Goal: Information Seeking & Learning: Find specific page/section

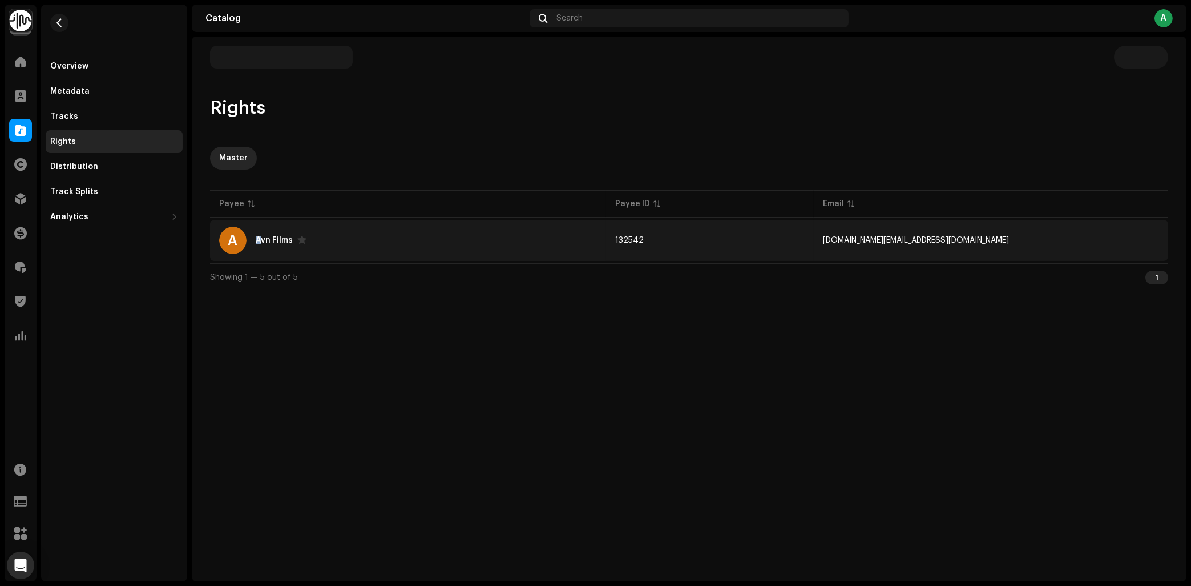
drag, startPoint x: 256, startPoint y: 231, endPoint x: 268, endPoint y: 236, distance: 13.0
click at [266, 235] on div "A Avn Films" at bounding box center [408, 240] width 378 height 27
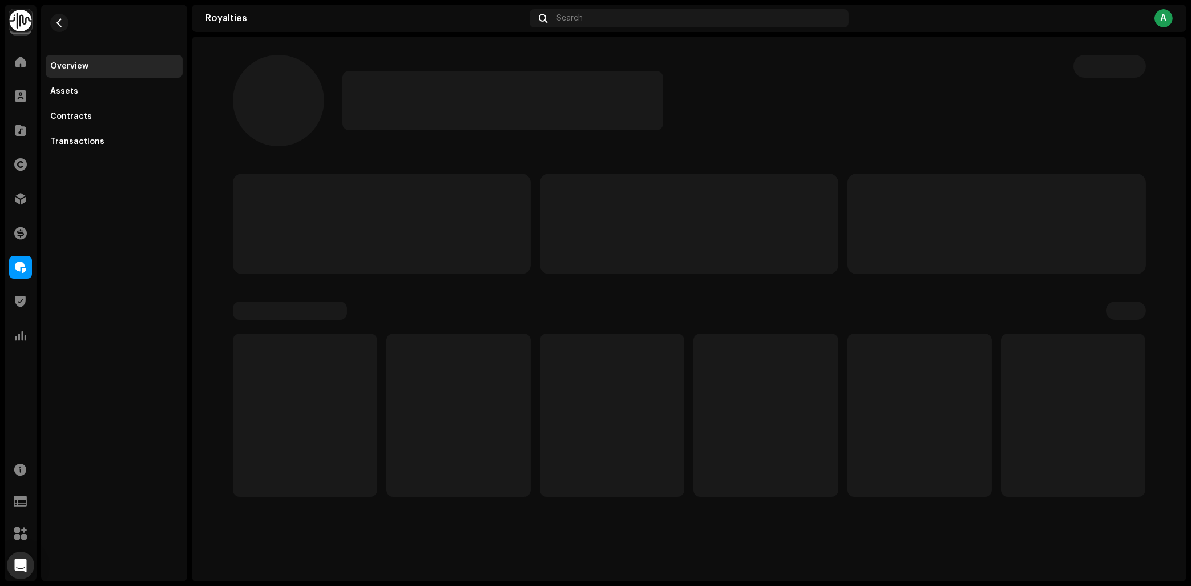
click at [258, 239] on p-skeleton at bounding box center [382, 224] width 299 height 100
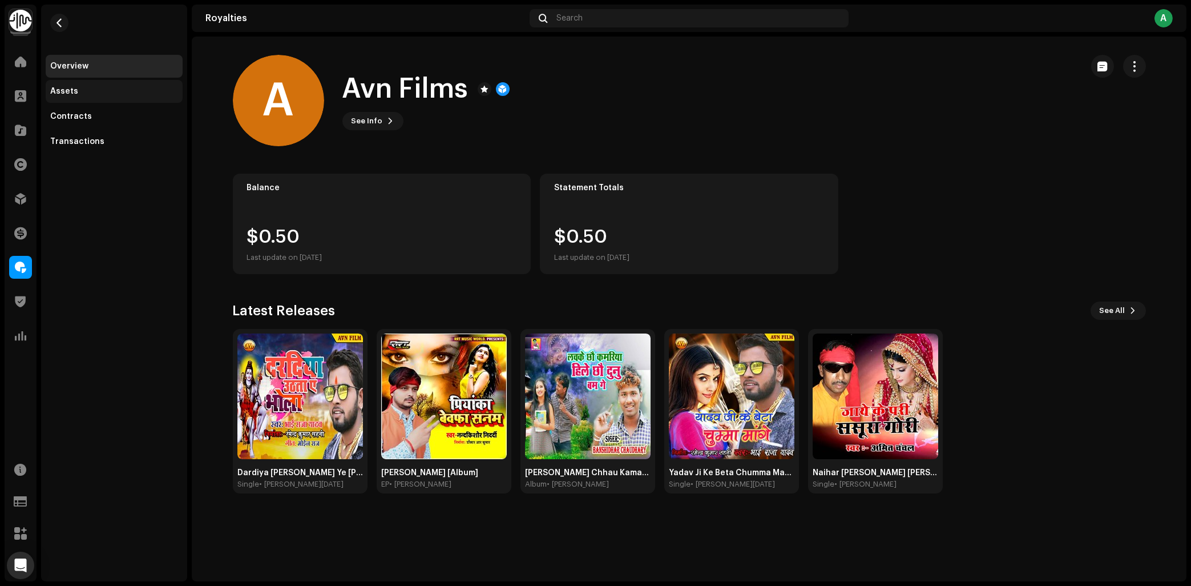
click at [74, 89] on div "Assets" at bounding box center [64, 91] width 28 height 9
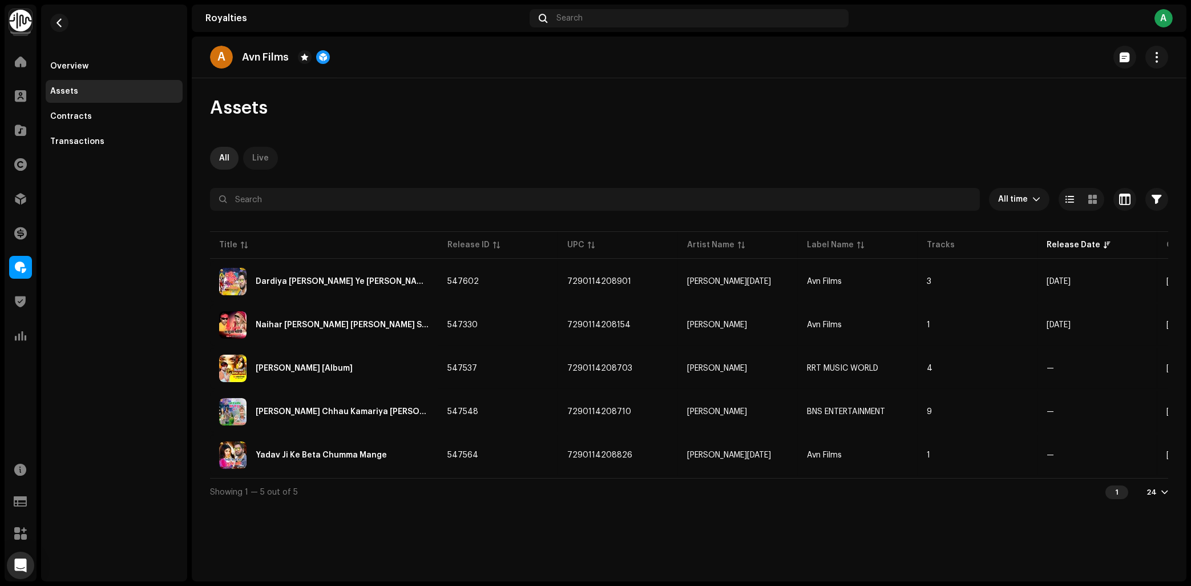
click at [256, 162] on div "Live" at bounding box center [260, 158] width 17 height 23
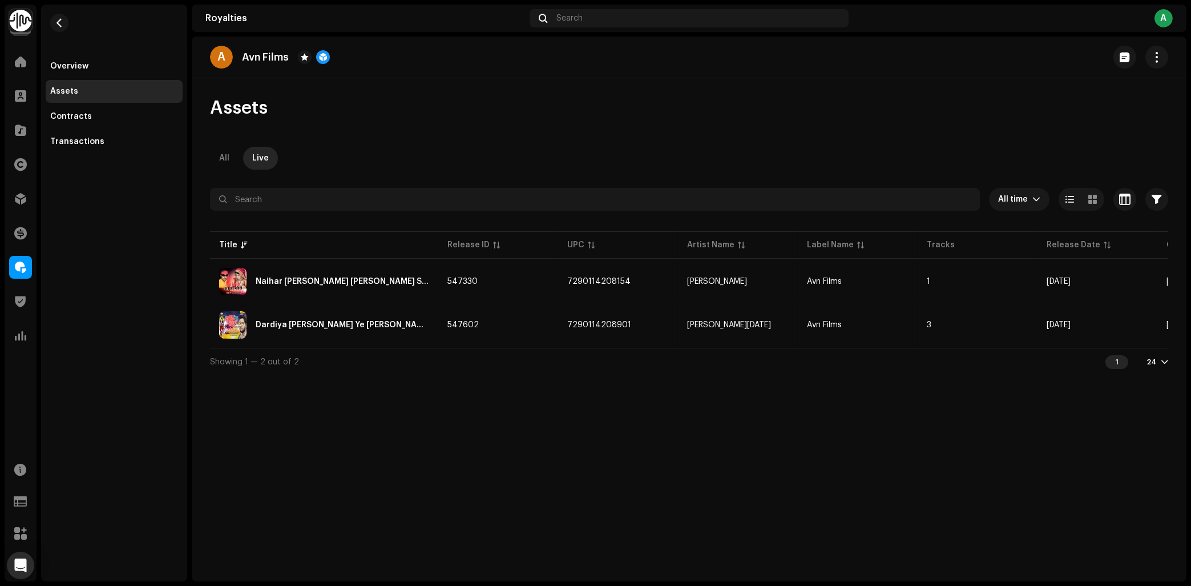
click at [267, 459] on div "A Avn Films Assets All Live All time Selected 0 Select all Options Filters Type…" at bounding box center [689, 309] width 995 height 545
click at [25, 97] on span at bounding box center [20, 95] width 11 height 9
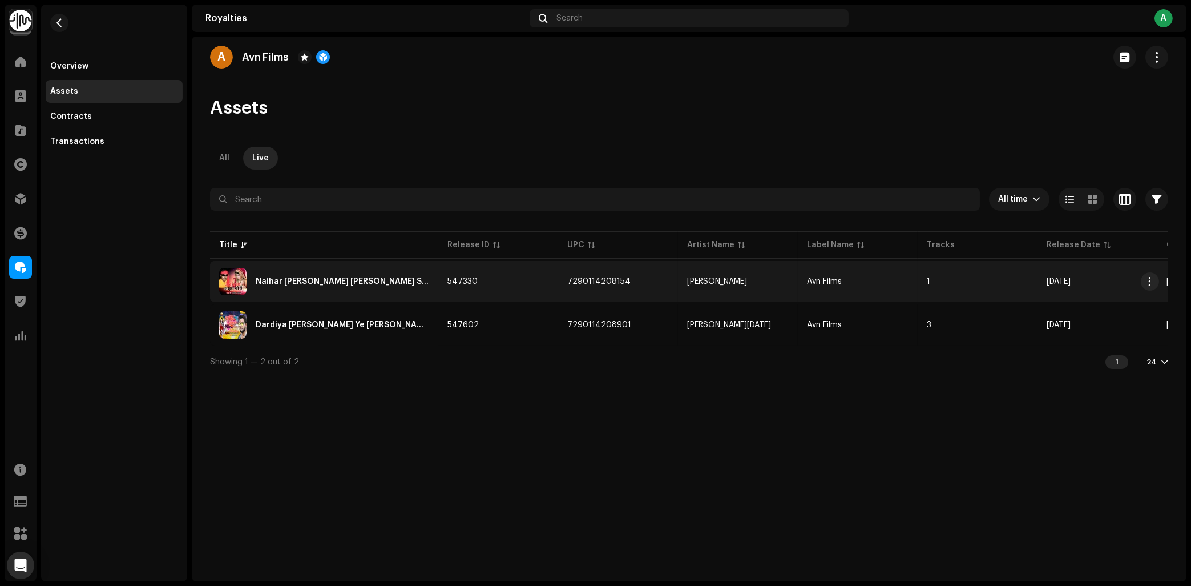
click at [362, 274] on div "Naihar [PERSON_NAME] [PERSON_NAME] Sasural" at bounding box center [324, 281] width 210 height 27
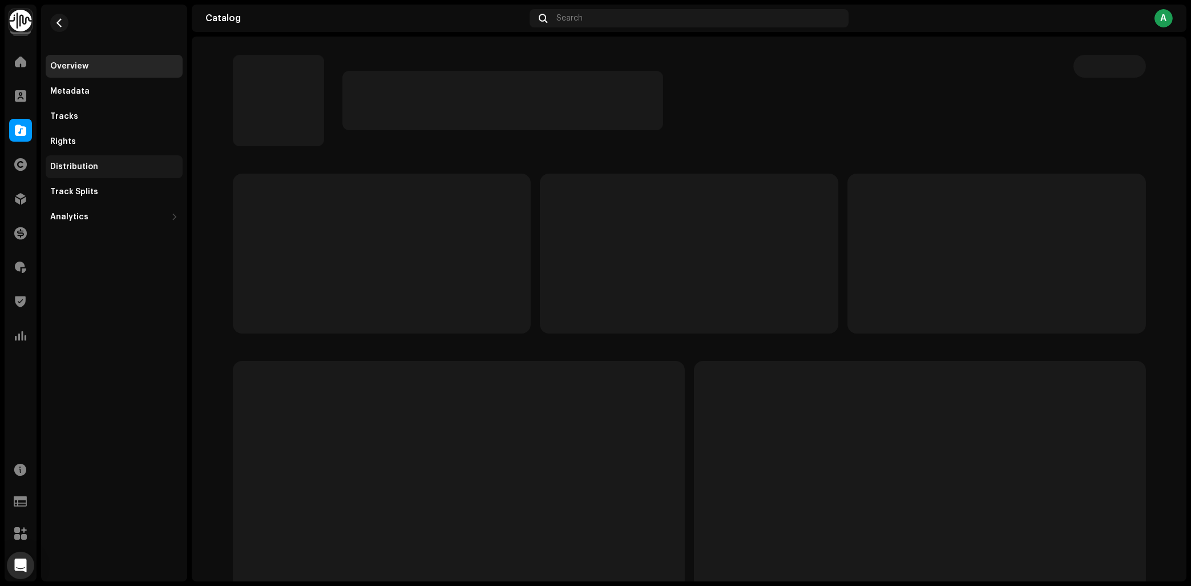
click at [94, 156] on div "Distribution" at bounding box center [114, 166] width 137 height 23
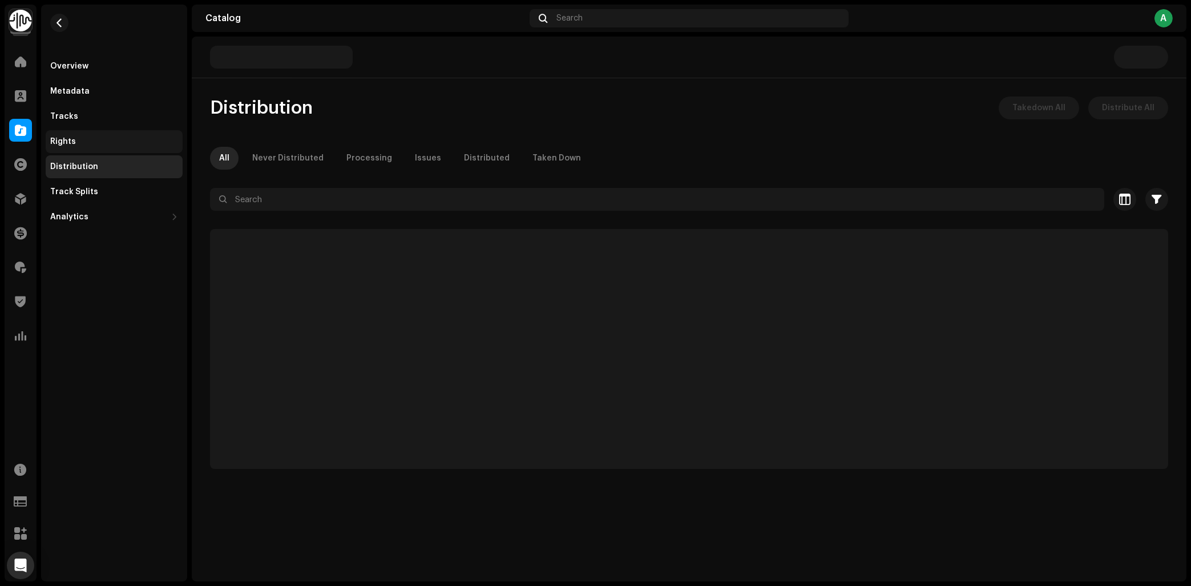
click at [92, 147] on div "Rights" at bounding box center [114, 141] width 137 height 23
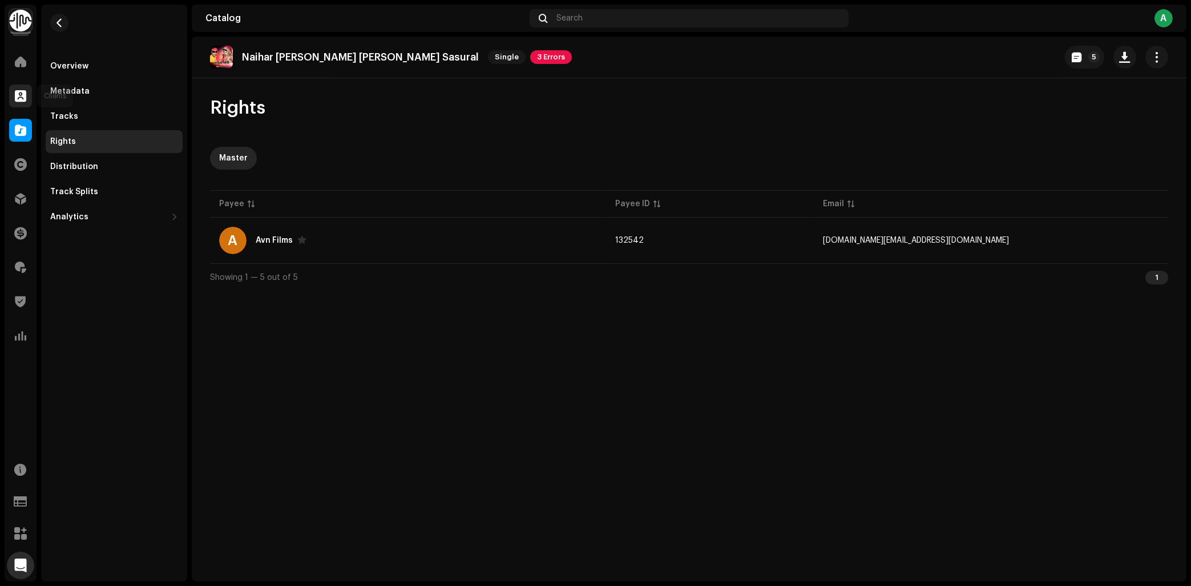
click at [18, 98] on span at bounding box center [20, 95] width 11 height 9
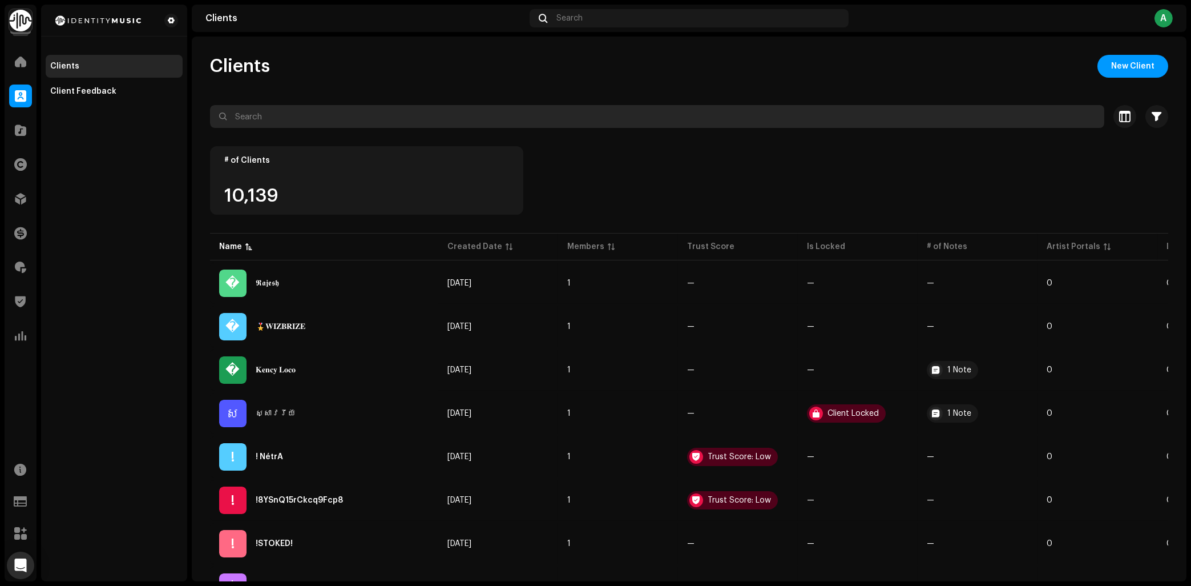
click at [308, 109] on input "text" at bounding box center [657, 116] width 894 height 23
type input "avn films"
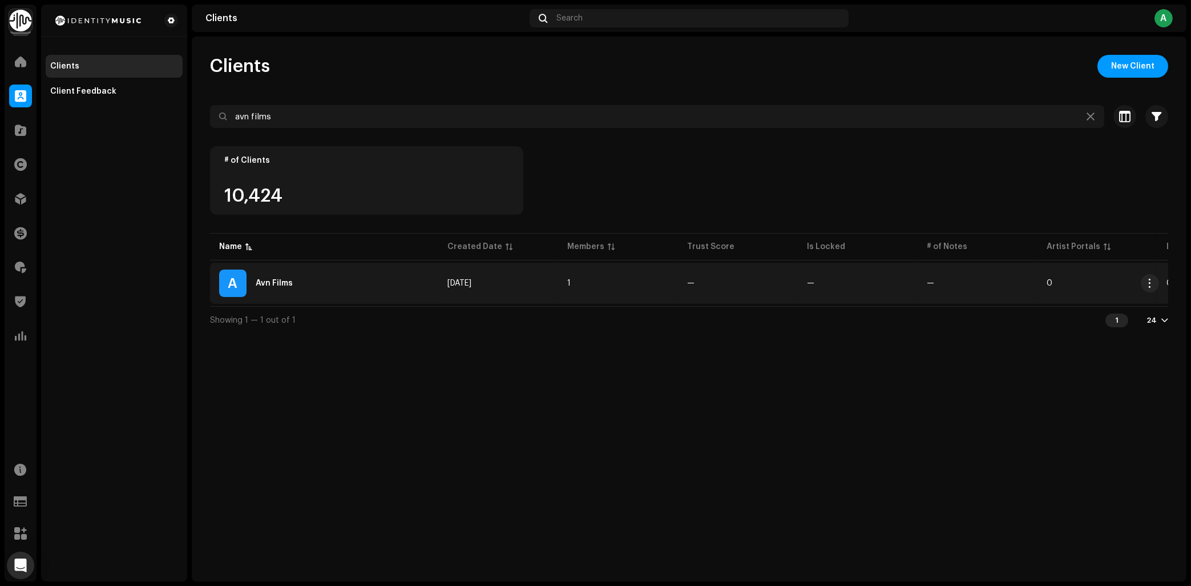
click at [326, 272] on div "A Avn Films" at bounding box center [324, 282] width 210 height 27
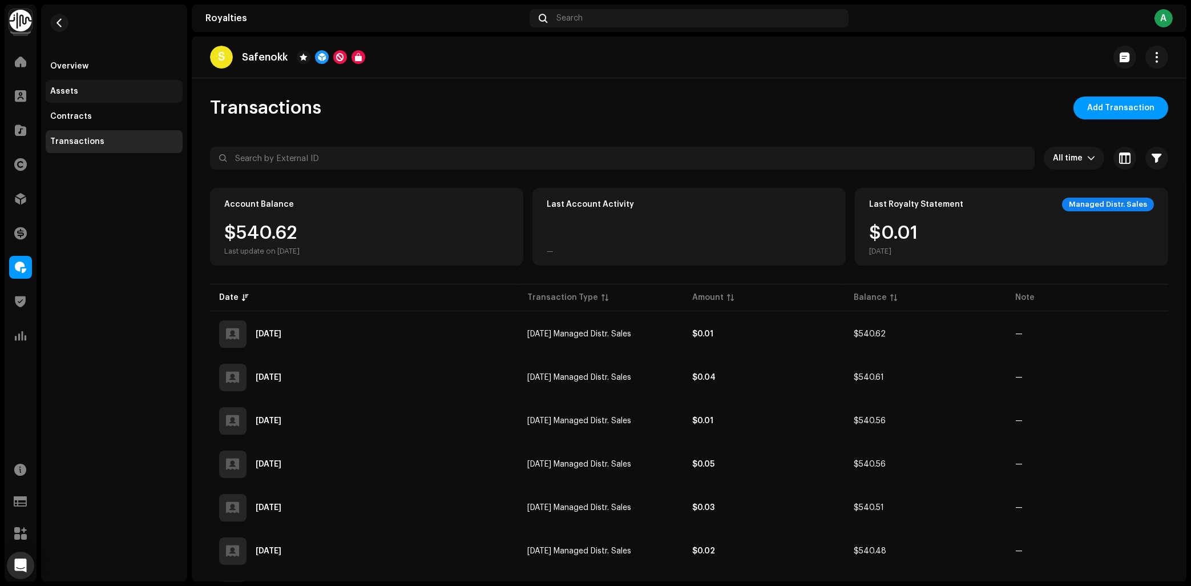
click at [107, 88] on div "Assets" at bounding box center [114, 91] width 128 height 9
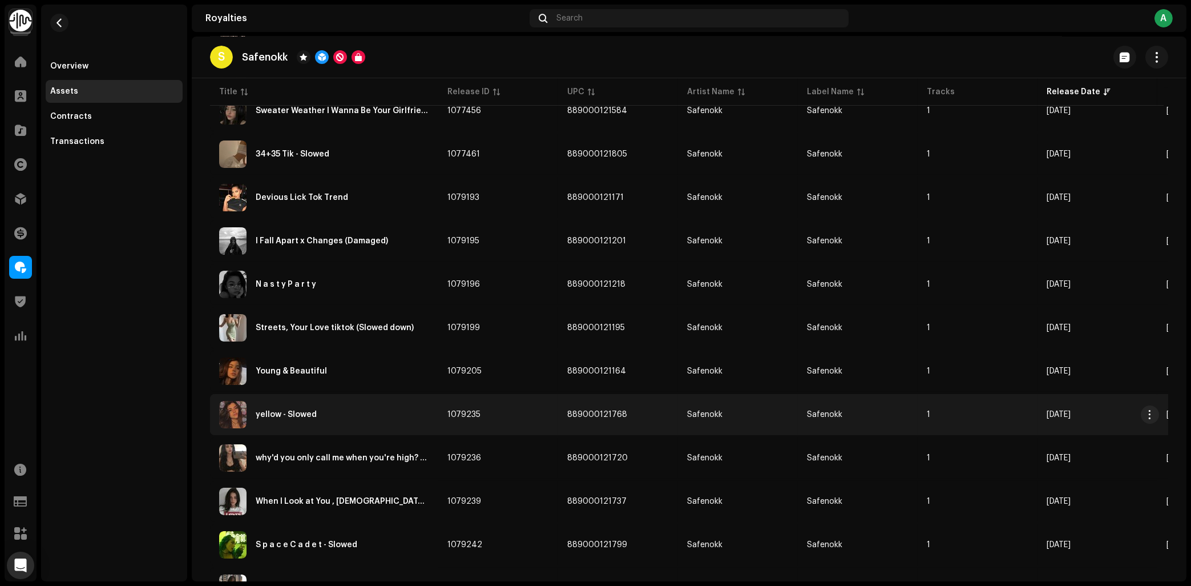
scroll to position [550, 0]
